Goal: Transaction & Acquisition: Purchase product/service

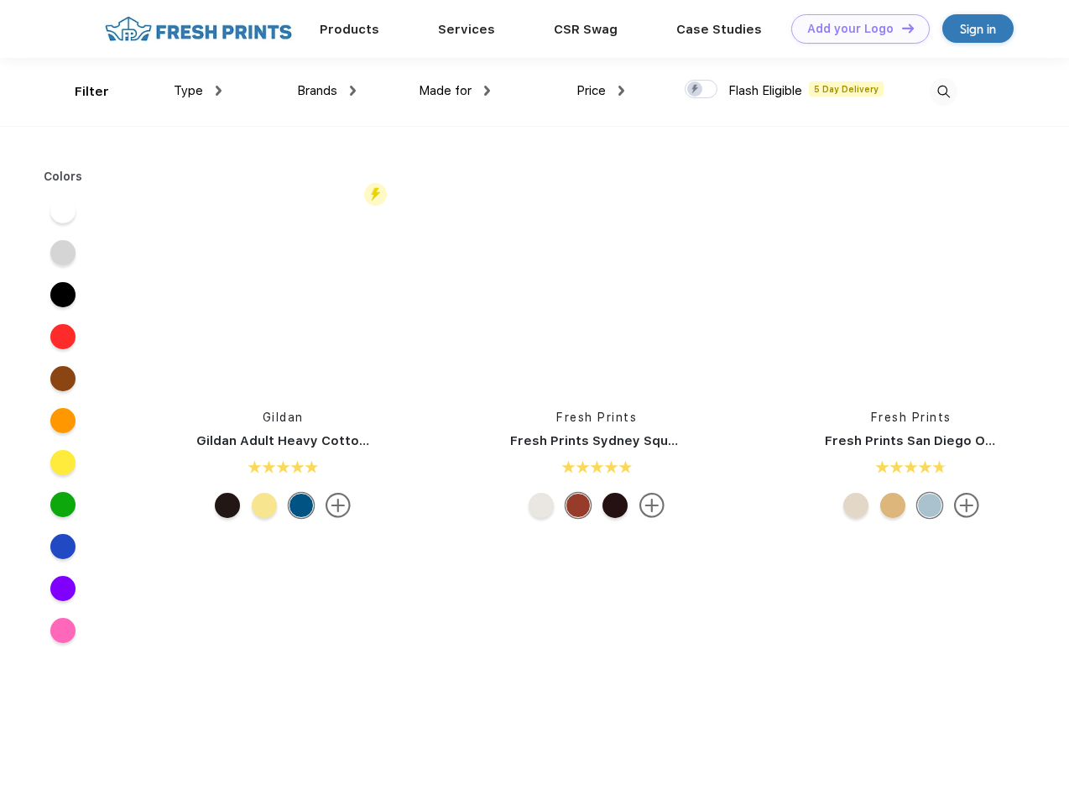
scroll to position [1, 0]
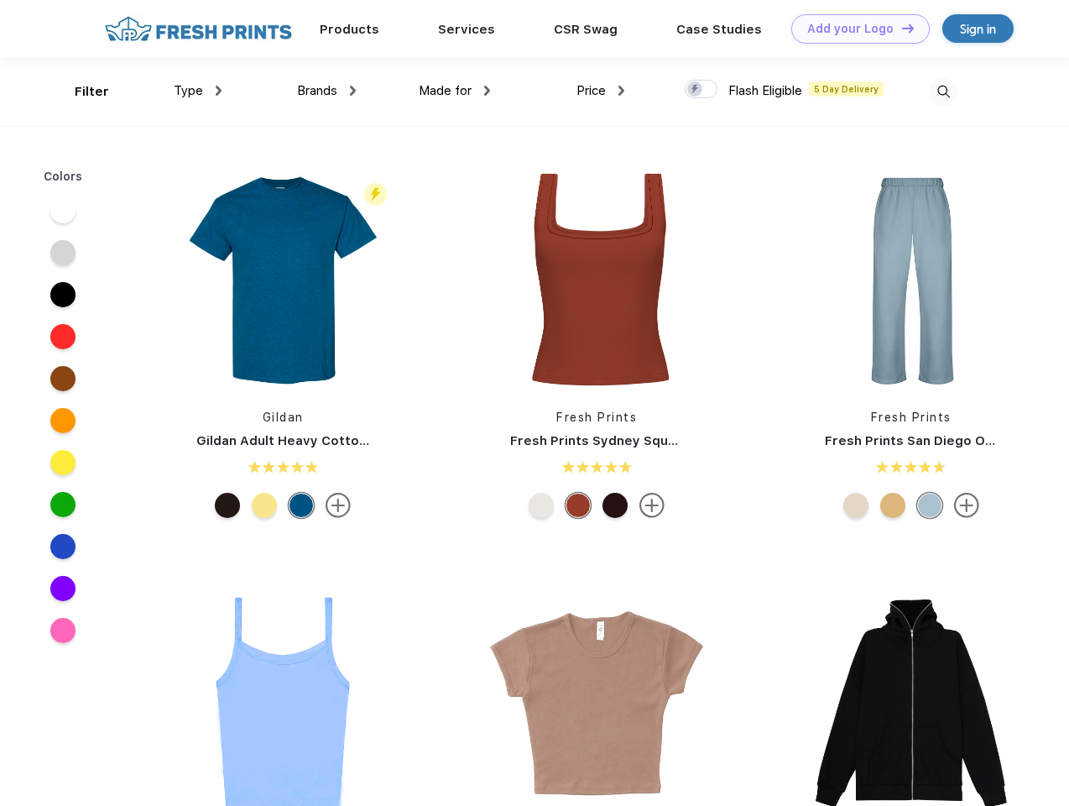
click at [855, 29] on link "Add your Logo Design Tool" at bounding box center [861, 28] width 139 height 29
click at [0, 0] on div "Design Tool" at bounding box center [0, 0] width 0 height 0
click at [901, 28] on link "Add your Logo Design Tool" at bounding box center [861, 28] width 139 height 29
click at [81, 92] on div "Filter" at bounding box center [92, 91] width 34 height 19
click at [198, 91] on span "Type" at bounding box center [188, 90] width 29 height 15
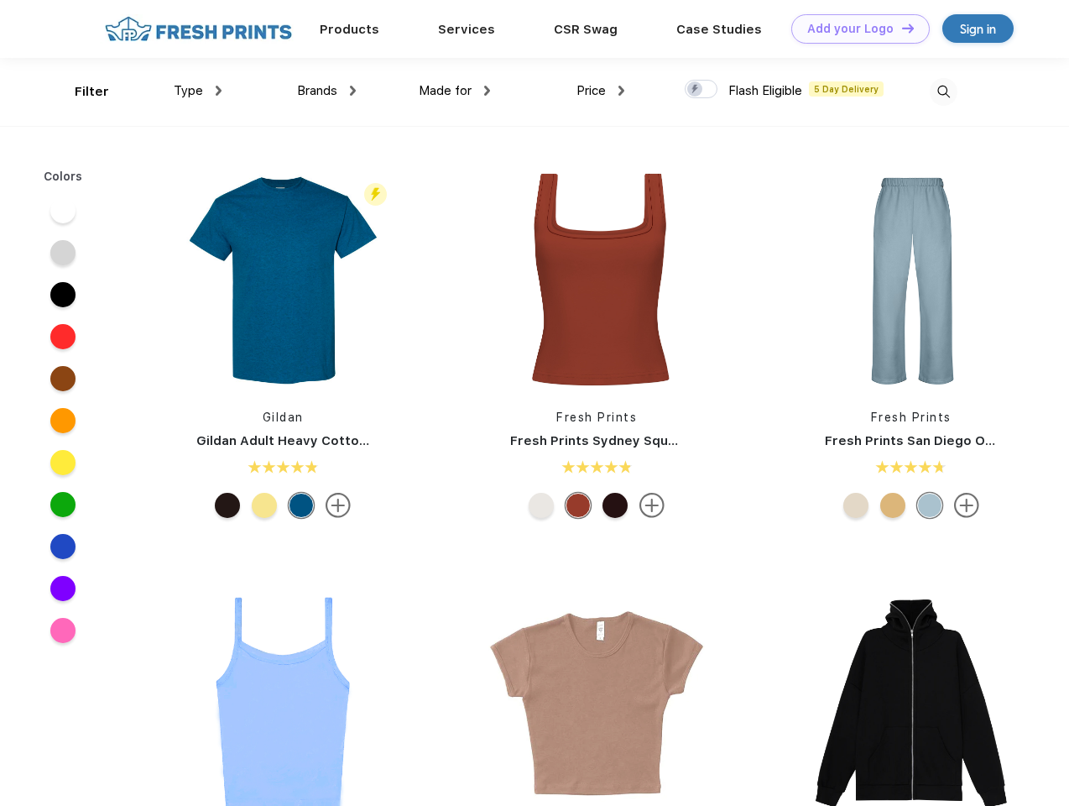
click at [327, 91] on span "Brands" at bounding box center [317, 90] width 40 height 15
click at [455, 91] on span "Made for" at bounding box center [445, 90] width 53 height 15
click at [601, 91] on span "Price" at bounding box center [591, 90] width 29 height 15
click at [702, 90] on div at bounding box center [701, 89] width 33 height 18
click at [696, 90] on input "checkbox" at bounding box center [690, 84] width 11 height 11
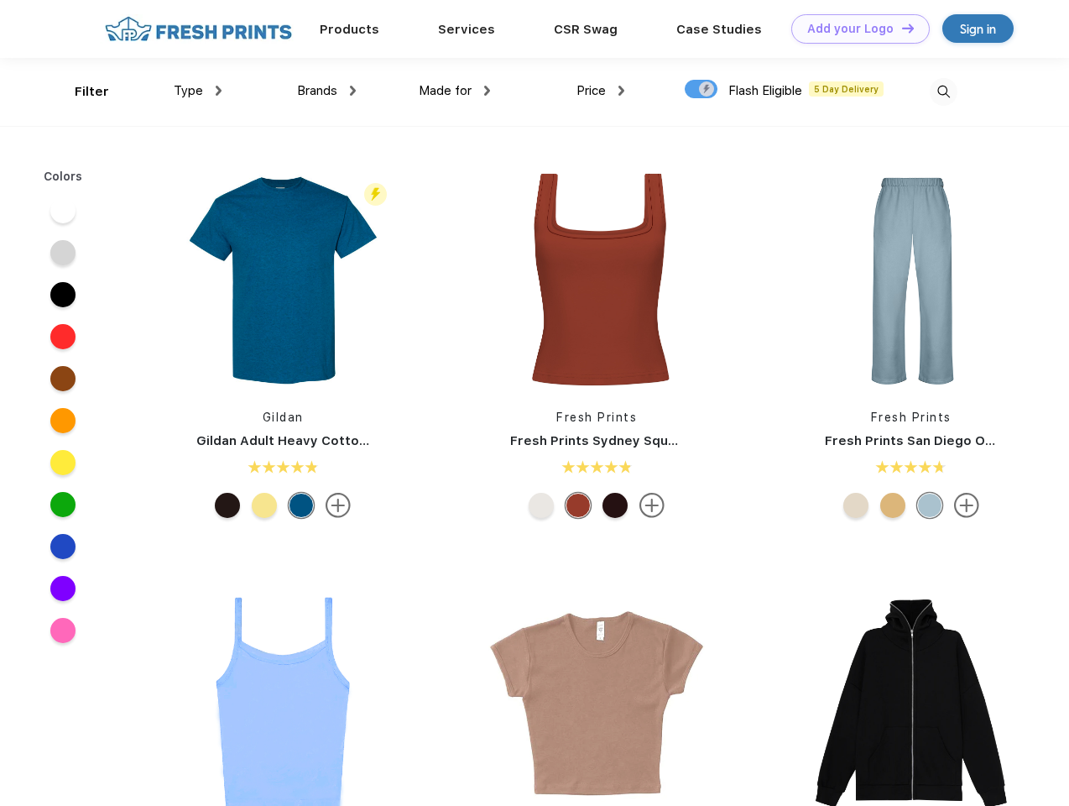
click at [944, 92] on img at bounding box center [944, 92] width 28 height 28
